Goal: Task Accomplishment & Management: Use online tool/utility

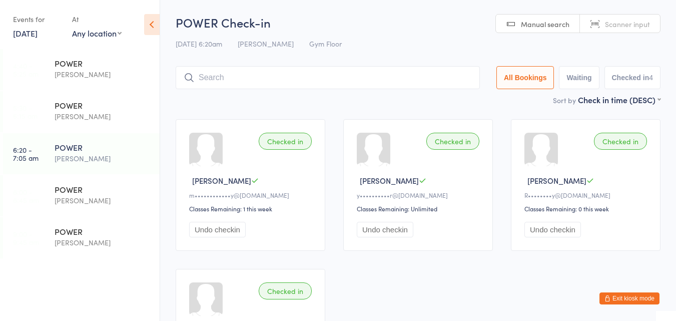
click at [85, 196] on div "[PERSON_NAME]" at bounding box center [103, 201] width 97 height 12
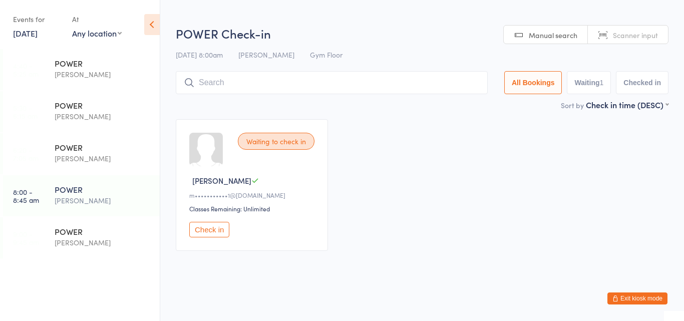
click at [209, 234] on button "Check in" at bounding box center [209, 230] width 40 height 16
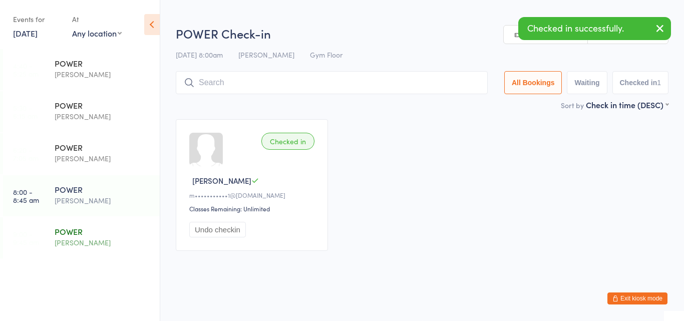
click at [76, 239] on div "[PERSON_NAME]" at bounding box center [103, 243] width 97 height 12
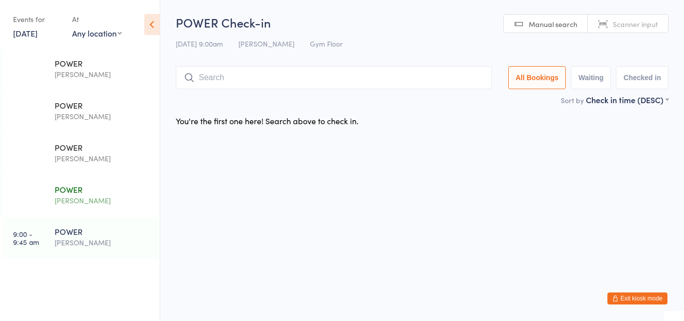
click at [66, 194] on div "POWER" at bounding box center [103, 189] width 97 height 11
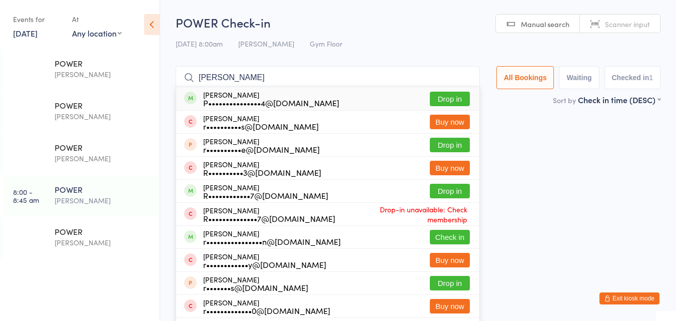
type input "rachell"
click at [442, 95] on button "Drop in" at bounding box center [450, 99] width 40 height 15
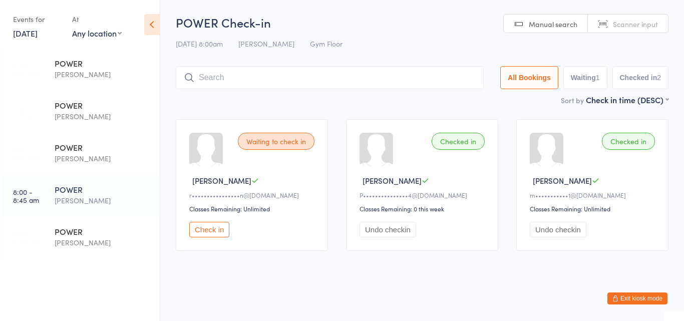
click at [403, 231] on button "Undo checkin" at bounding box center [387, 230] width 57 height 16
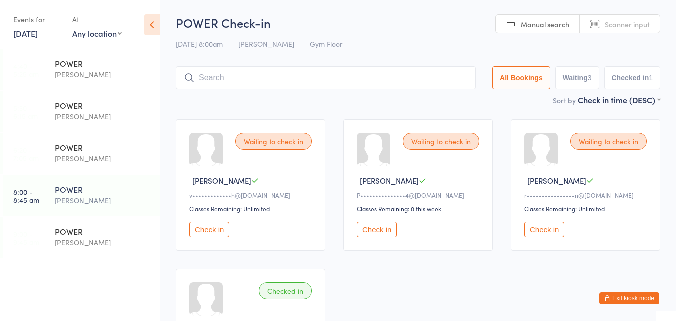
click at [554, 227] on button "Check in" at bounding box center [545, 230] width 40 height 16
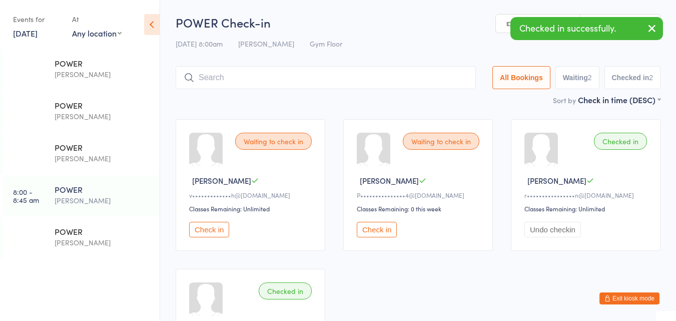
click at [629, 299] on button "Exit kiosk mode" at bounding box center [630, 298] width 60 height 12
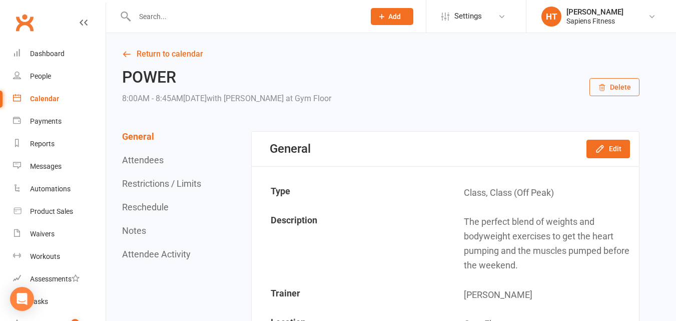
click at [52, 99] on div "Calendar" at bounding box center [44, 99] width 29 height 8
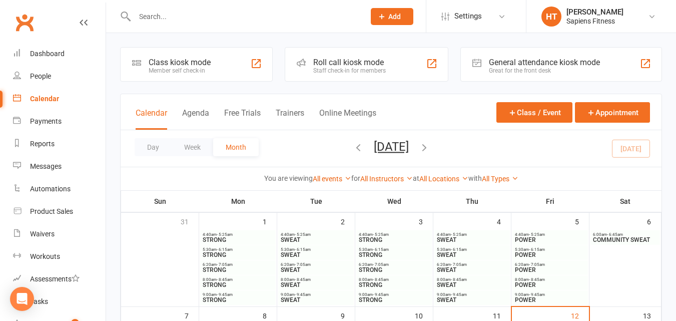
click at [356, 71] on div "Staff check-in for members" at bounding box center [349, 70] width 73 height 7
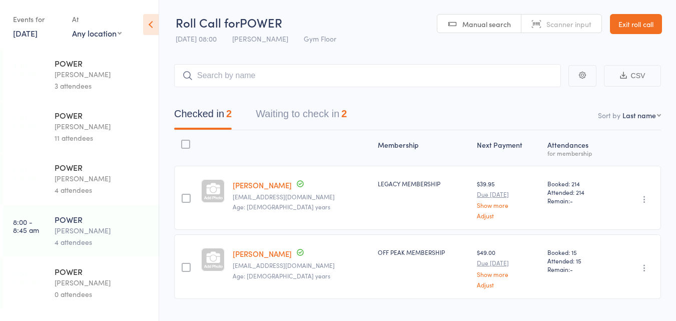
click at [327, 114] on button "Waiting to check in 2" at bounding box center [301, 116] width 91 height 27
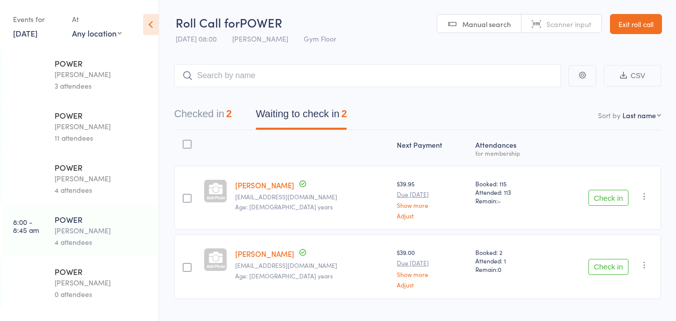
click at [644, 268] on icon "button" at bounding box center [645, 265] width 10 height 10
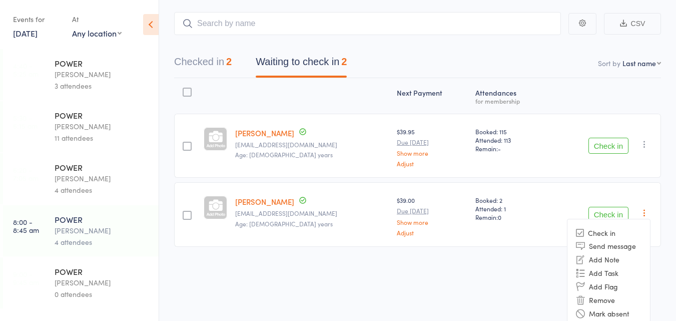
scroll to position [59, 0]
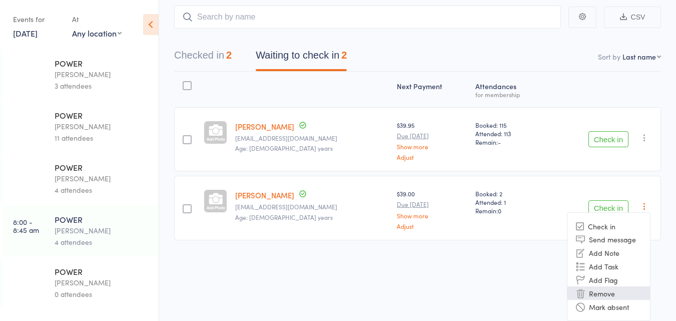
click at [601, 289] on li "Remove" at bounding box center [609, 293] width 83 height 14
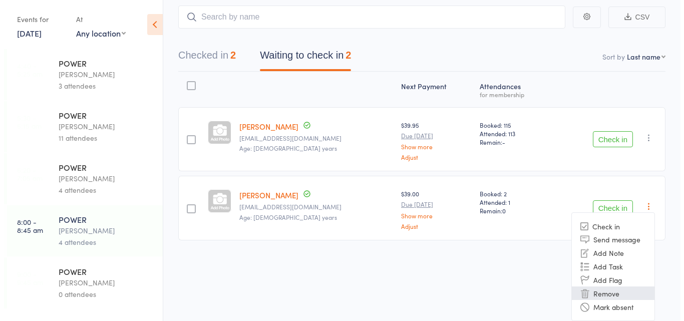
scroll to position [23, 0]
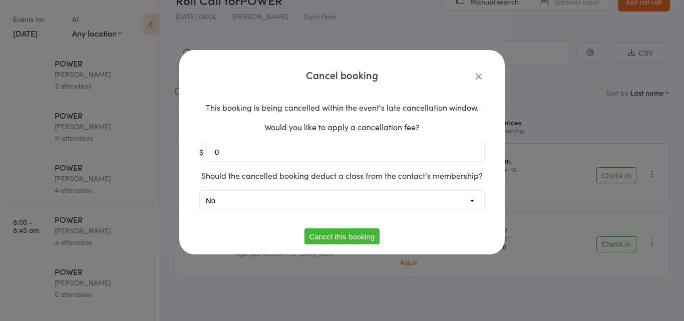
click at [339, 234] on button "Cancel this booking" at bounding box center [342, 236] width 76 height 16
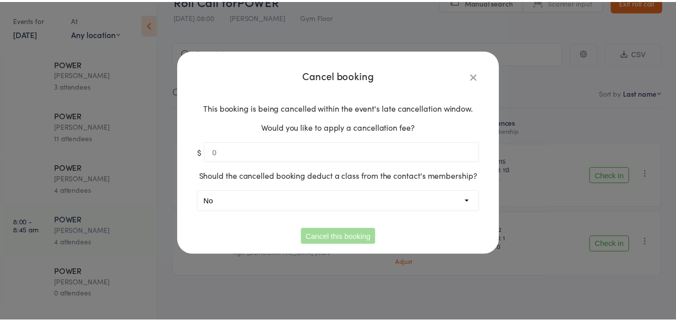
scroll to position [1, 0]
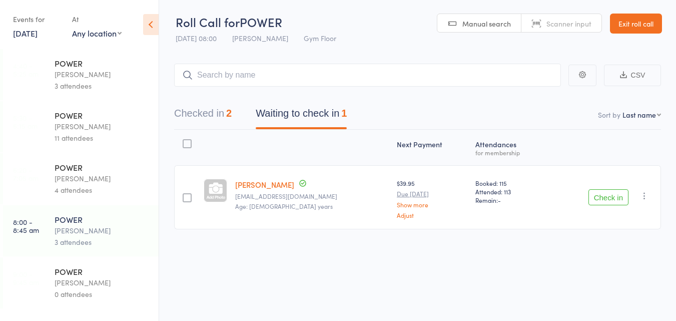
click at [611, 197] on button "Check in" at bounding box center [609, 197] width 40 height 16
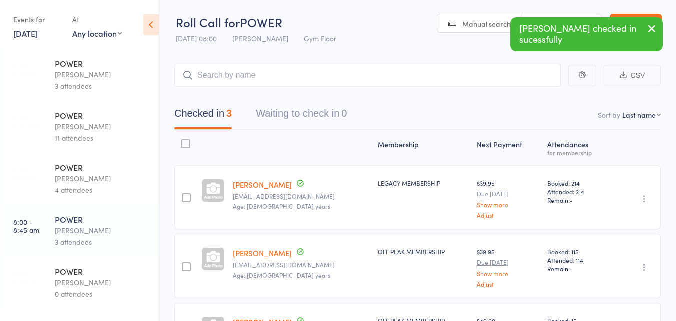
click at [630, 15] on link "Exit roll call" at bounding box center [636, 24] width 52 height 20
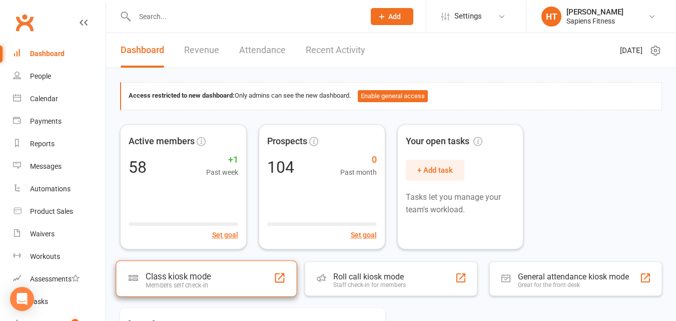
click at [188, 280] on div "Class kiosk mode" at bounding box center [178, 276] width 65 height 10
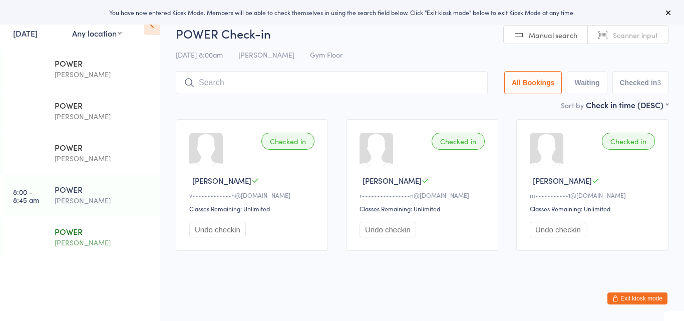
click at [84, 233] on div "POWER" at bounding box center [103, 231] width 97 height 11
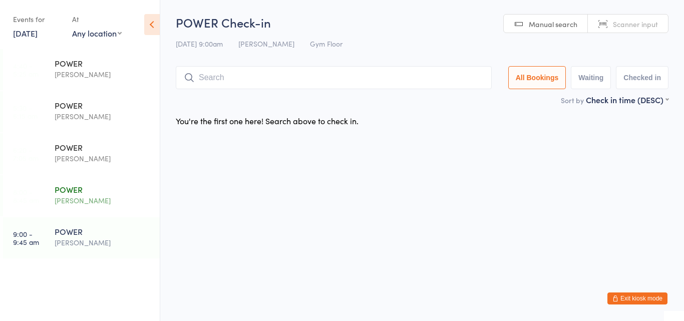
click at [107, 207] on div "POWER Harry Turner" at bounding box center [107, 195] width 105 height 40
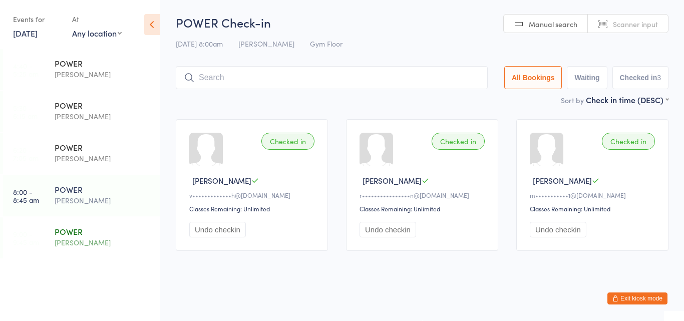
click at [79, 236] on div "POWER" at bounding box center [103, 231] width 97 height 11
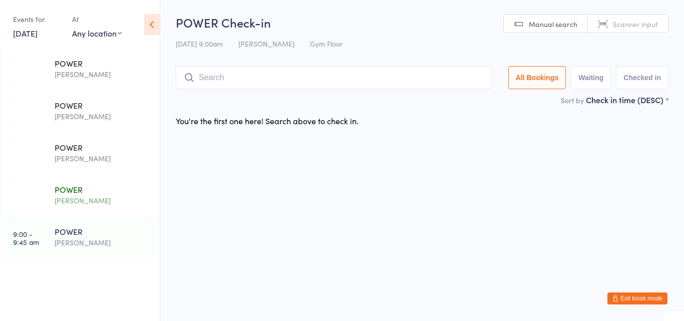
click at [74, 197] on div "[PERSON_NAME]" at bounding box center [103, 201] width 97 height 12
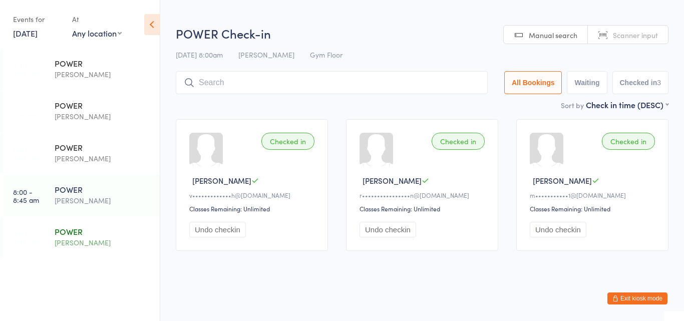
click at [74, 237] on div "[PERSON_NAME]" at bounding box center [103, 243] width 97 height 12
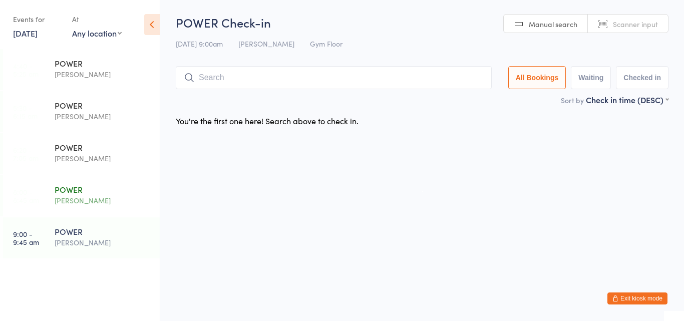
click at [77, 187] on div "POWER" at bounding box center [103, 189] width 97 height 11
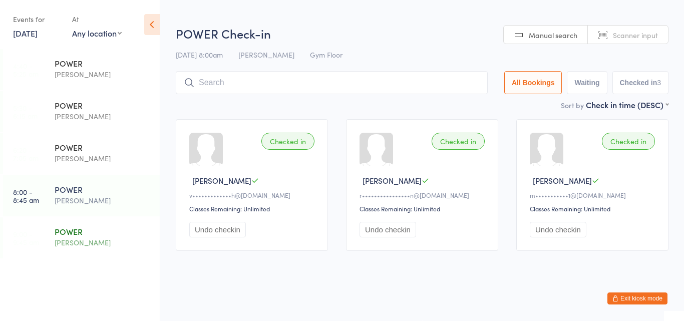
click at [87, 235] on div "POWER" at bounding box center [103, 231] width 97 height 11
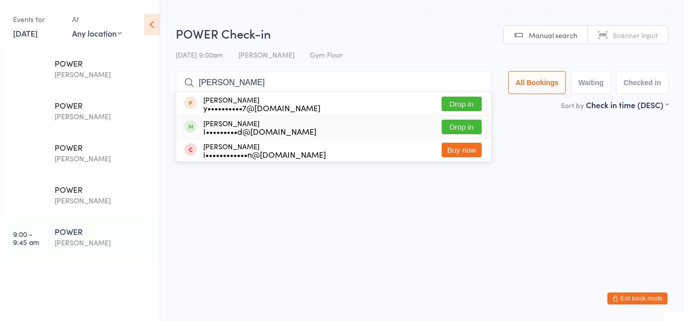
type input "[PERSON_NAME]"
click at [282, 127] on div "I•••••••••d@[DOMAIN_NAME]" at bounding box center [259, 131] width 113 height 8
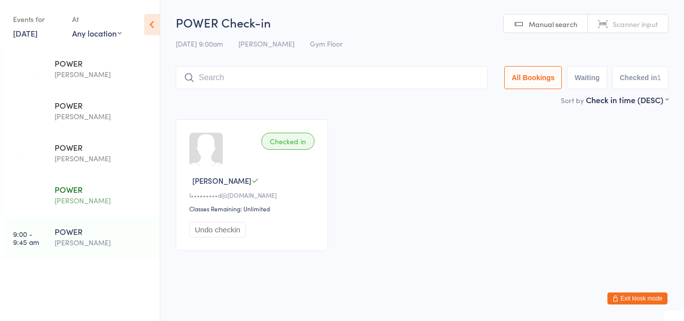
click at [68, 190] on div "POWER" at bounding box center [103, 189] width 97 height 11
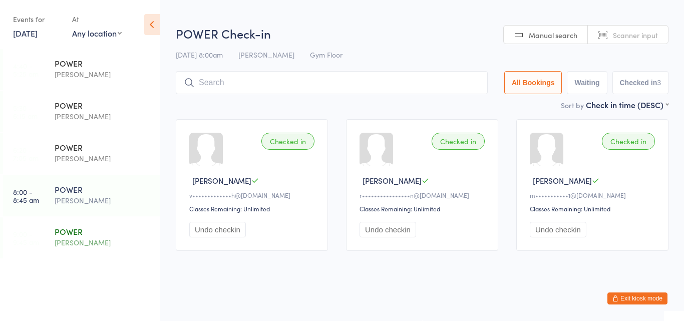
click at [69, 228] on div "POWER" at bounding box center [103, 231] width 97 height 11
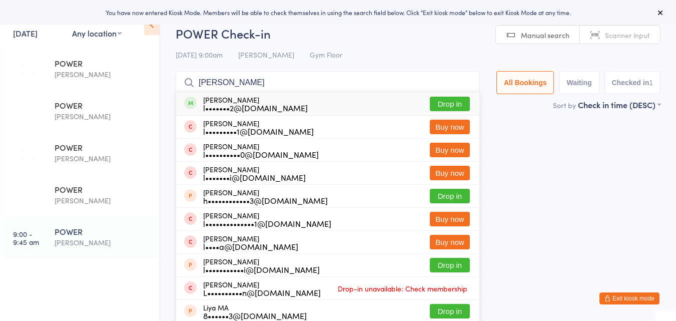
type input "[PERSON_NAME]"
click at [269, 100] on div "[PERSON_NAME] l•••••••2@[DOMAIN_NAME]" at bounding box center [255, 104] width 105 height 16
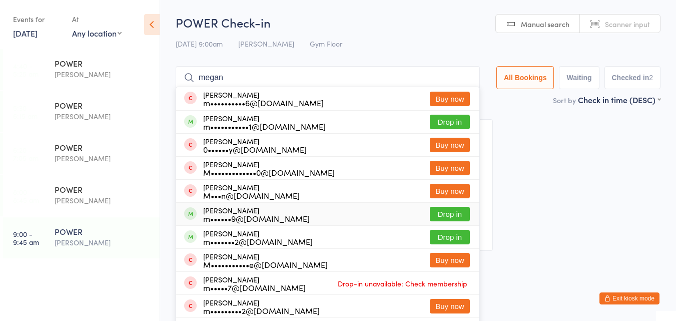
type input "megan"
click at [441, 214] on button "Drop in" at bounding box center [450, 214] width 40 height 15
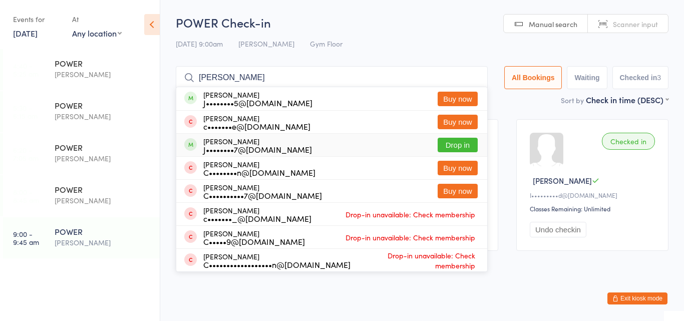
type input "carlos"
click at [286, 147] on div "J••••••••7@hotmail.com" at bounding box center [257, 149] width 109 height 8
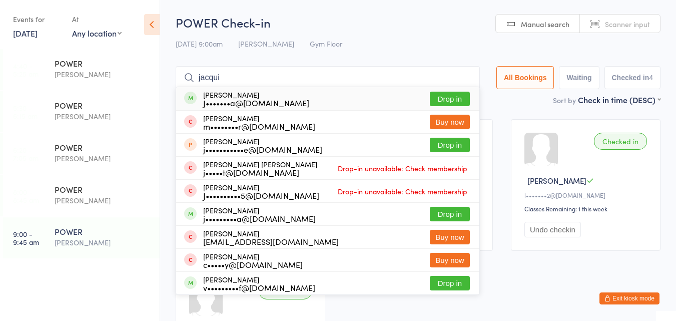
type input "jacqui"
click at [447, 96] on button "Drop in" at bounding box center [450, 99] width 40 height 15
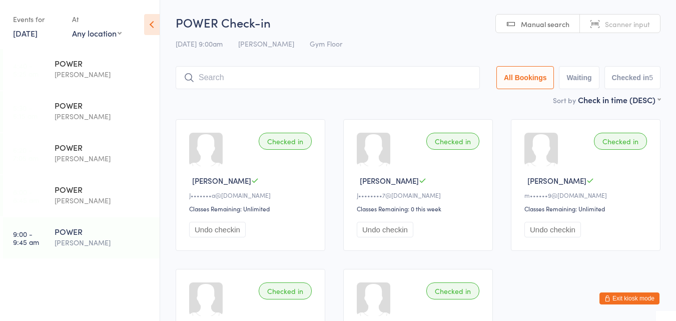
click at [623, 299] on button "Exit kiosk mode" at bounding box center [630, 298] width 60 height 12
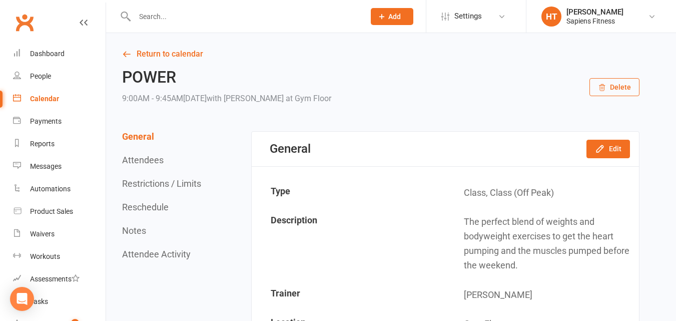
click at [266, 12] on input "text" at bounding box center [245, 17] width 226 height 14
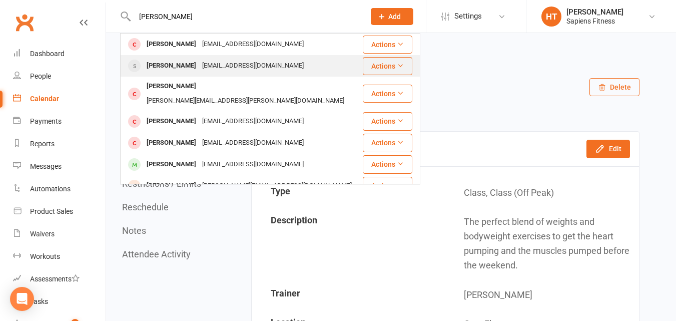
type input "[PERSON_NAME]"
click at [243, 61] on div "[EMAIL_ADDRESS][DOMAIN_NAME]" at bounding box center [253, 66] width 108 height 15
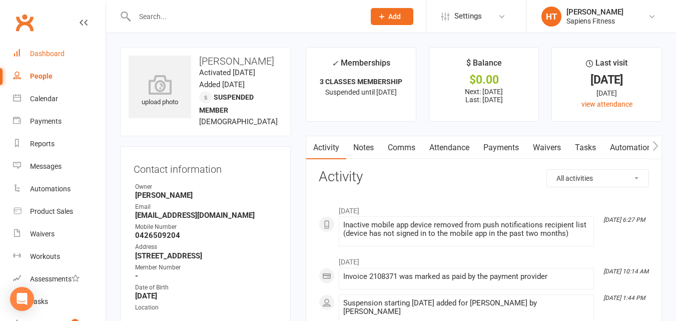
click at [44, 59] on link "Dashboard" at bounding box center [59, 54] width 93 height 23
